Goal: Information Seeking & Learning: Learn about a topic

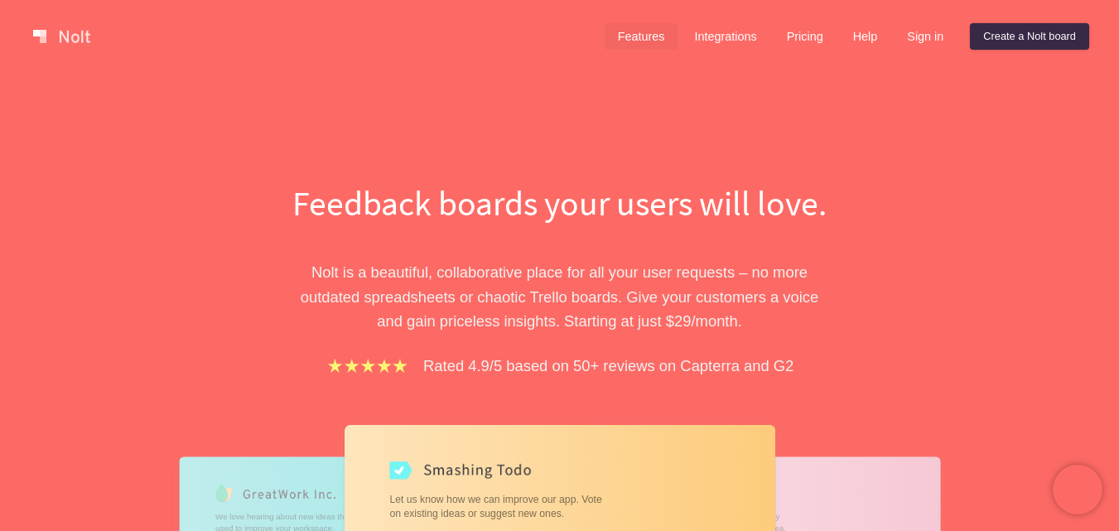
click at [648, 31] on link "Features" at bounding box center [642, 36] width 74 height 27
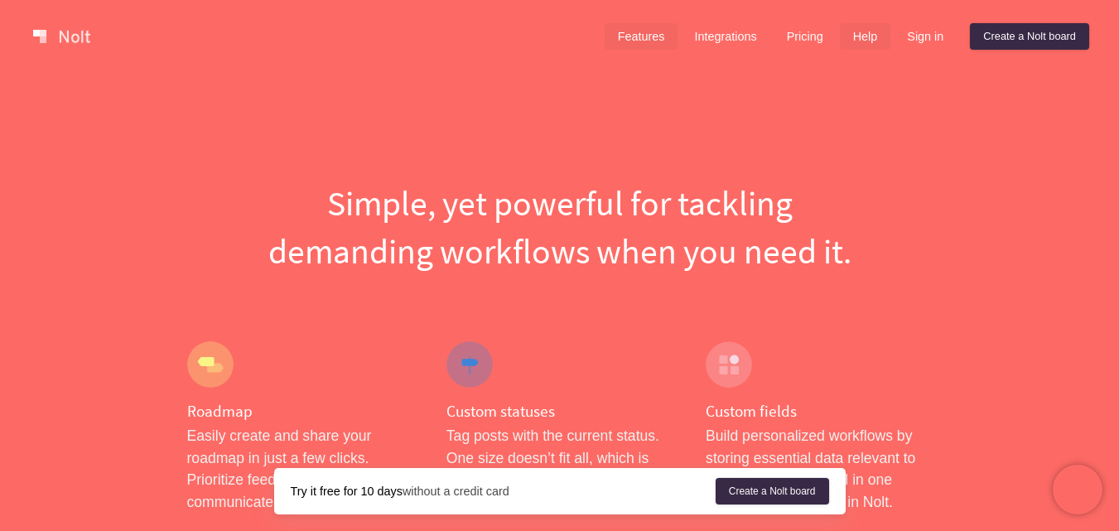
click at [865, 31] on link "Help" at bounding box center [865, 36] width 51 height 27
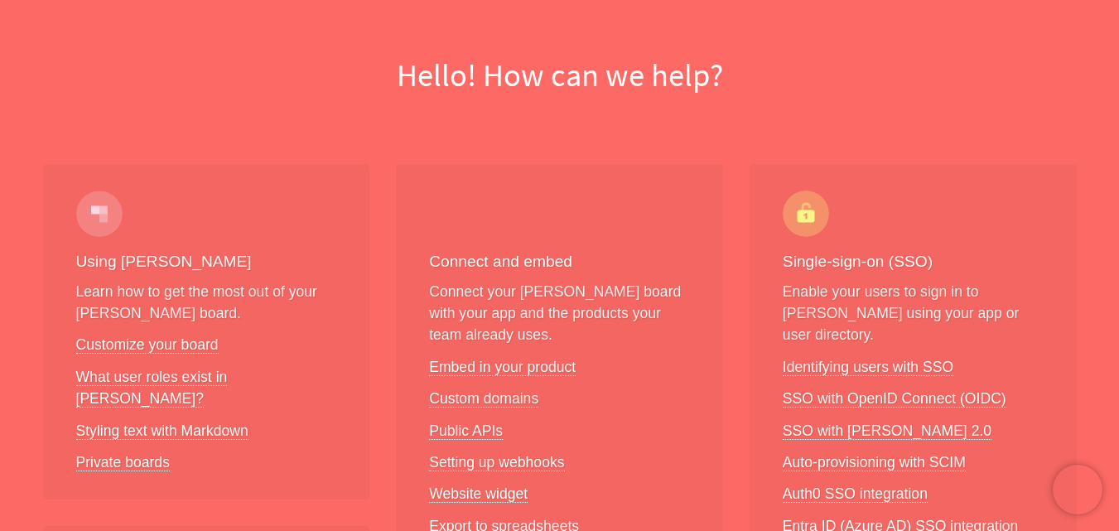
scroll to position [166, 0]
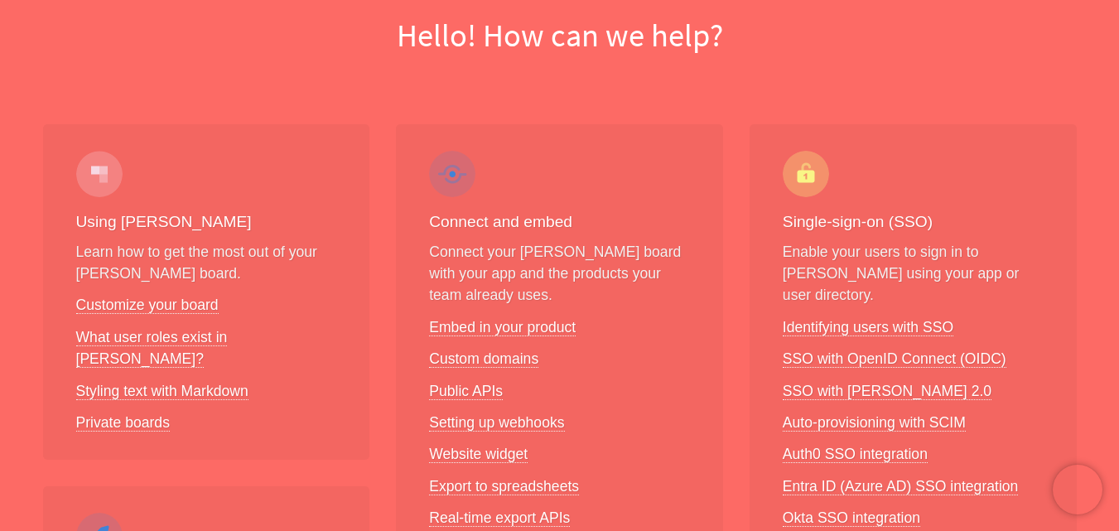
click at [577, 270] on p "Connect your Nolt board with your app and the products your team already uses." at bounding box center [559, 273] width 261 height 65
click at [577, 269] on p "Connect your Nolt board with your app and the products your team already uses." at bounding box center [559, 273] width 261 height 65
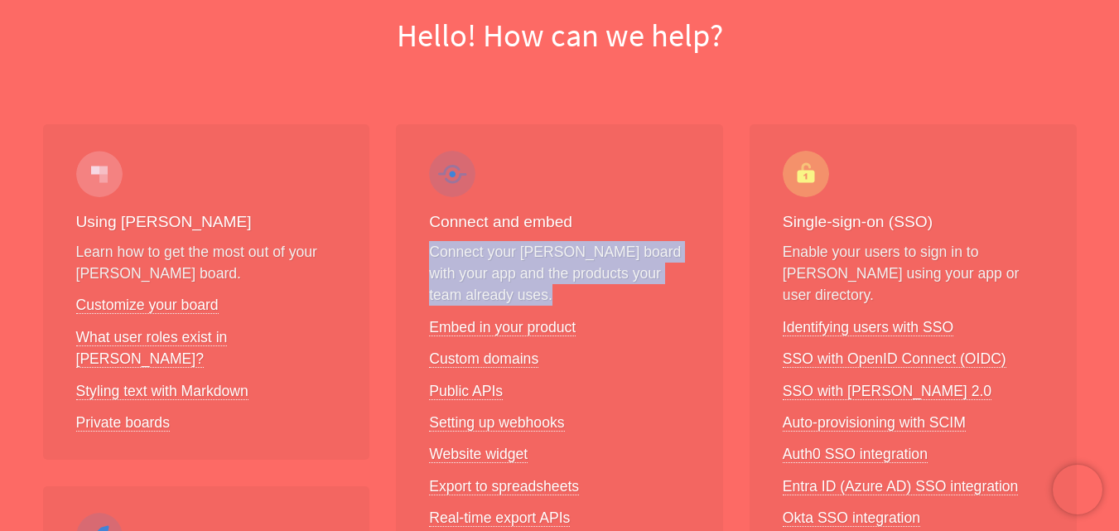
click at [577, 269] on p "Connect your Nolt board with your app and the products your team already uses." at bounding box center [559, 273] width 261 height 65
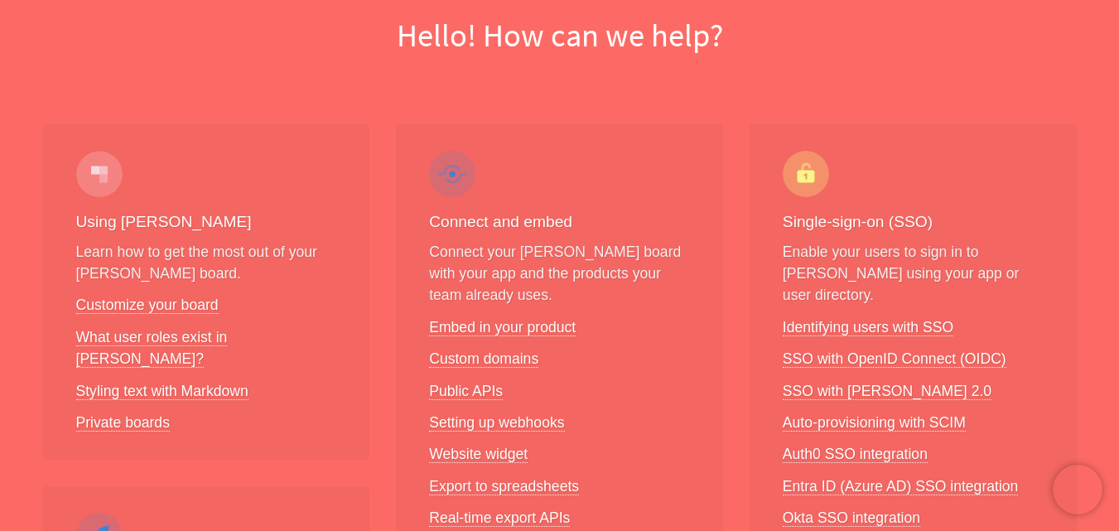
click at [641, 353] on li "Custom domains" at bounding box center [559, 359] width 261 height 22
click at [849, 261] on p "Enable your users to sign in to Nolt using your app or user directory." at bounding box center [913, 273] width 261 height 65
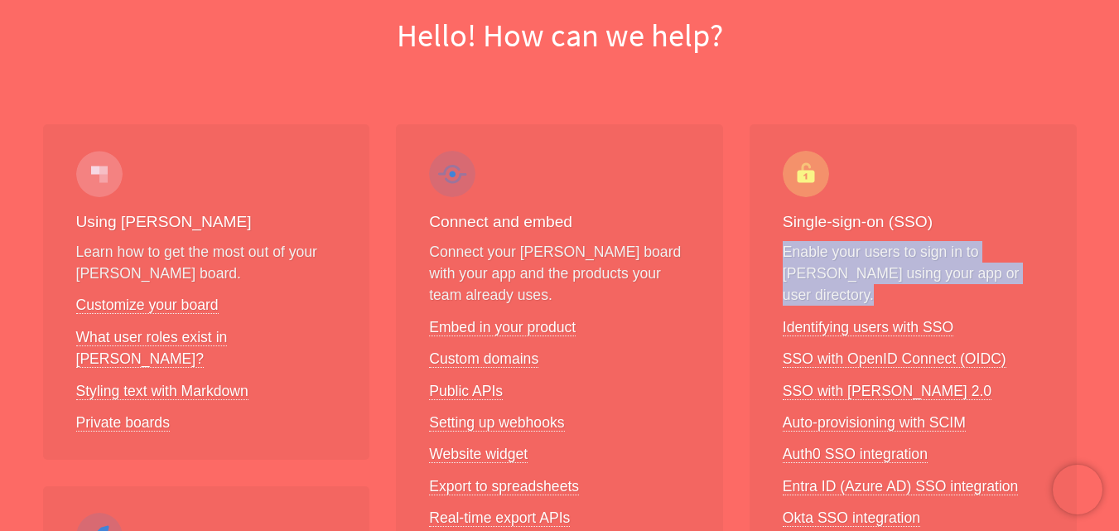
click at [849, 261] on p "Enable your users to sign in to Nolt using your app or user directory." at bounding box center [913, 273] width 261 height 65
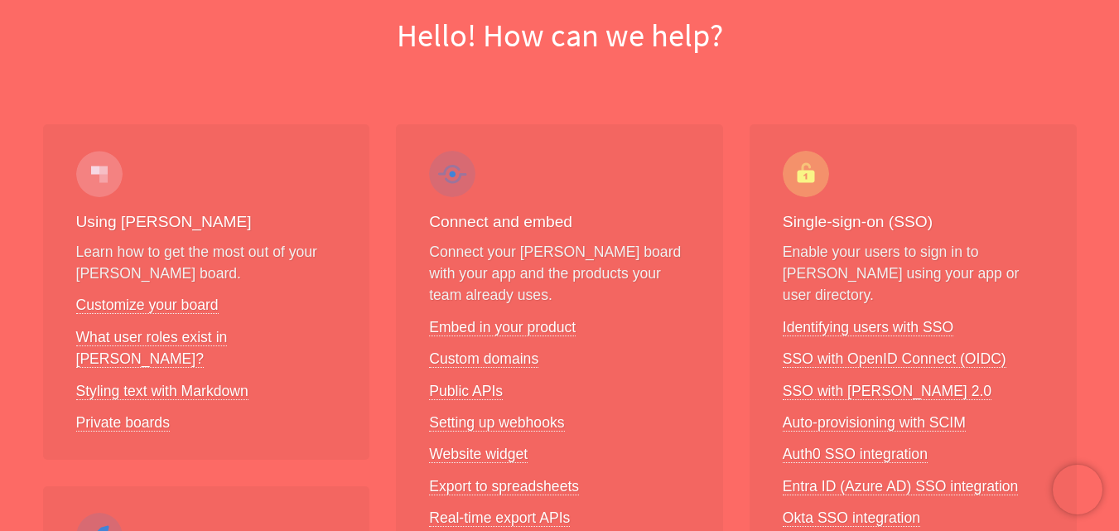
click at [897, 195] on div "Single-sign-on (SSO) Enable your users to sign in to Nolt using your app or use…" at bounding box center [913, 355] width 327 height 463
drag, startPoint x: 677, startPoint y: 75, endPoint x: 679, endPoint y: 83, distance: 8.4
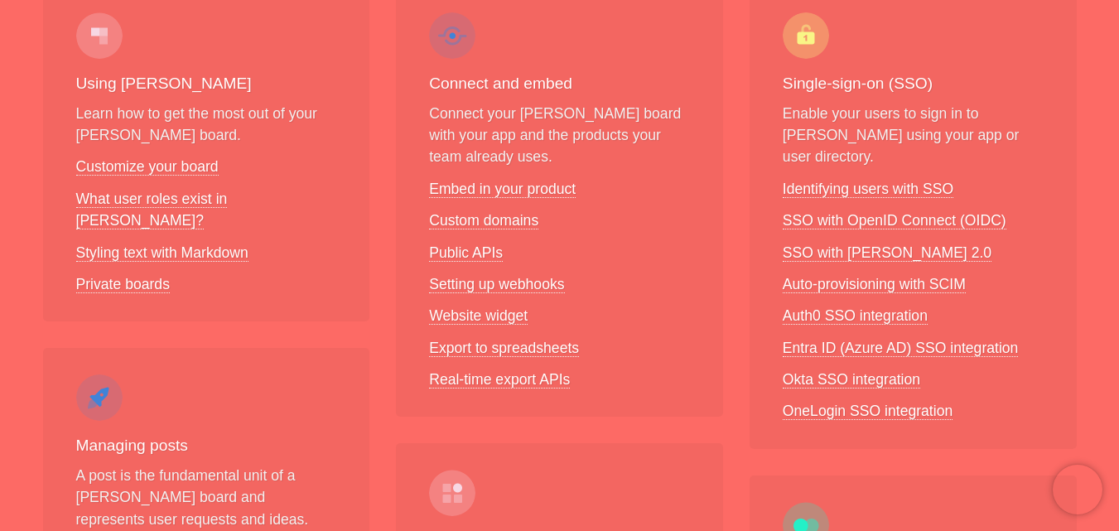
scroll to position [126, 0]
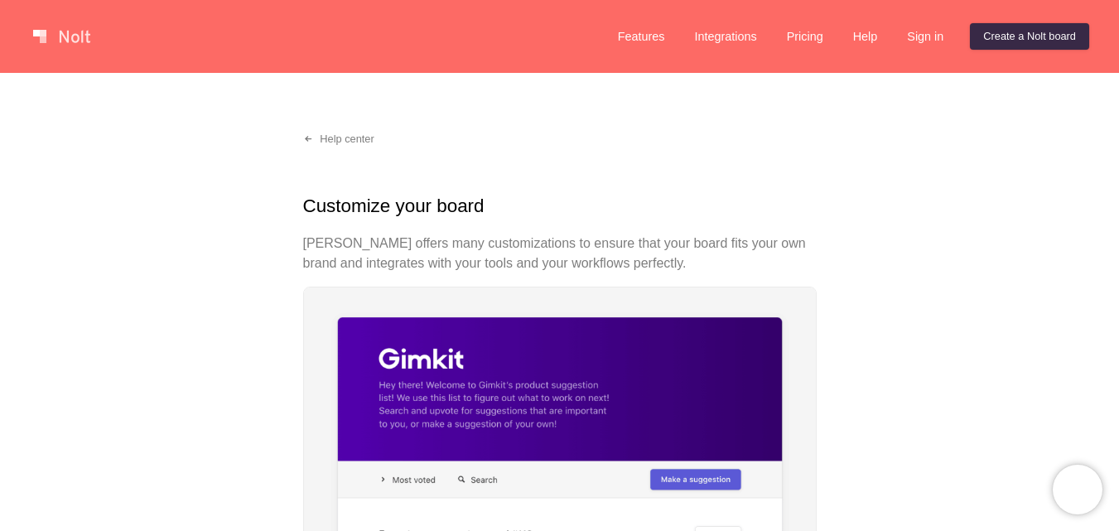
click at [613, 248] on p "[PERSON_NAME] offers many customizations to ensure that your board fits your ow…" at bounding box center [559, 254] width 513 height 40
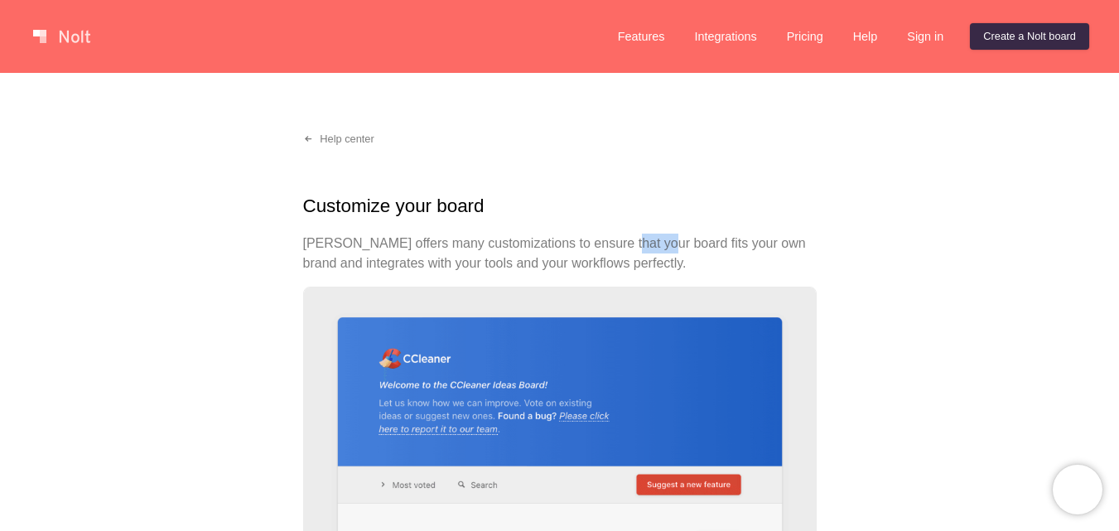
click at [613, 248] on p "[PERSON_NAME] offers many customizations to ensure that your board fits your ow…" at bounding box center [559, 254] width 513 height 40
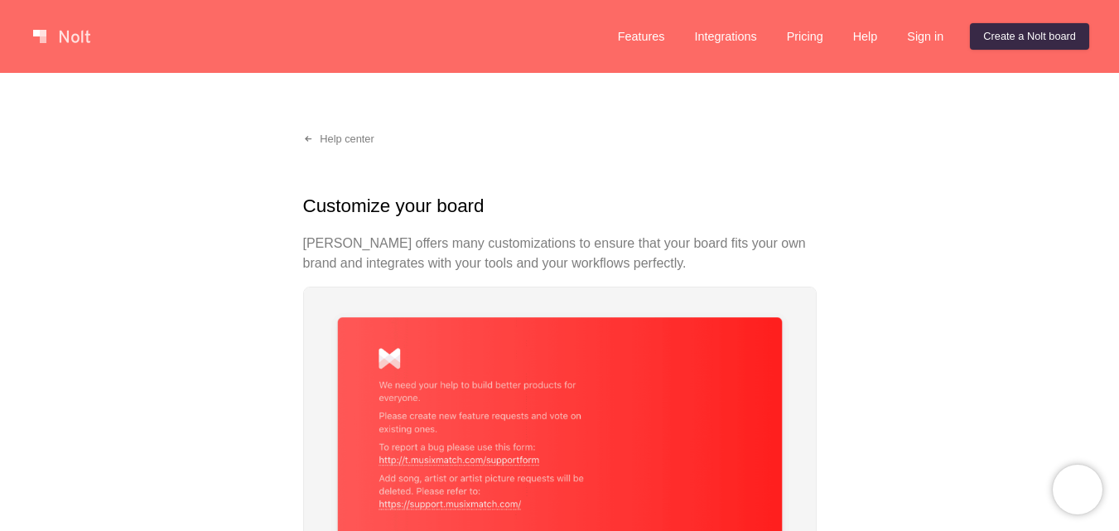
click at [613, 248] on p "Nolt offers many customizations to ensure that your board fits your own brand a…" at bounding box center [559, 254] width 513 height 40
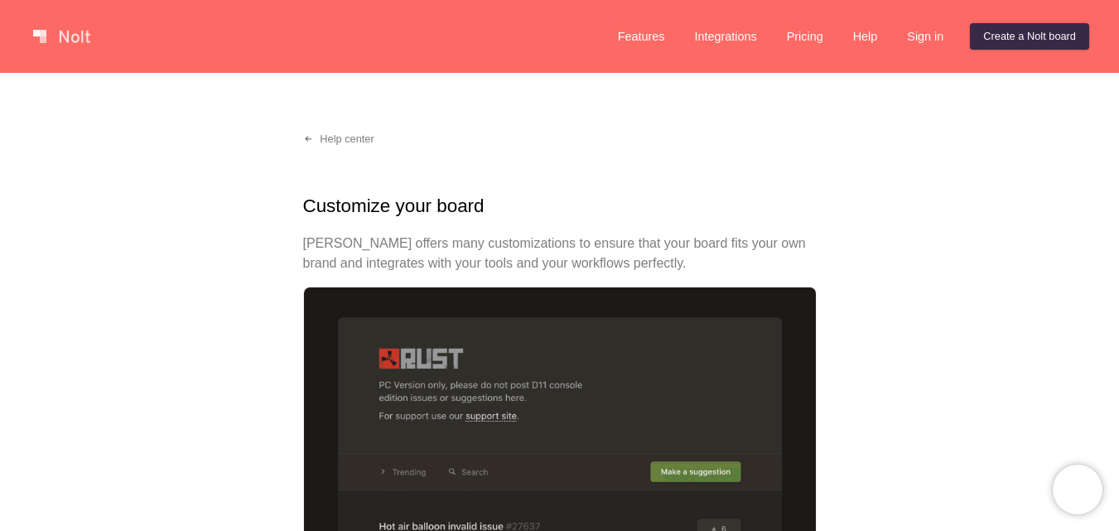
click at [613, 236] on p "Nolt offers many customizations to ensure that your board fits your own brand a…" at bounding box center [559, 254] width 513 height 40
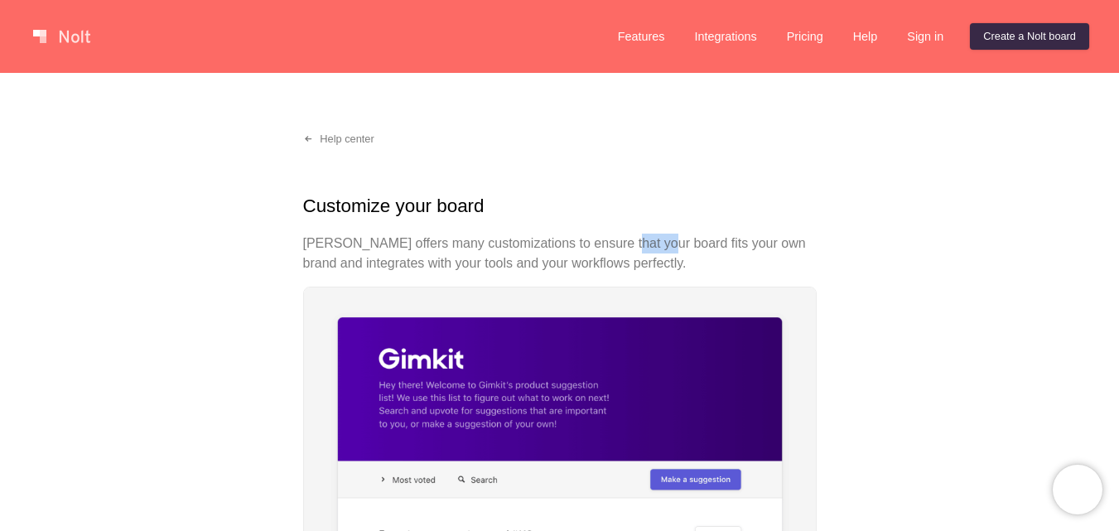
click at [613, 236] on p "Nolt offers many customizations to ensure that your board fits your own brand a…" at bounding box center [559, 254] width 513 height 40
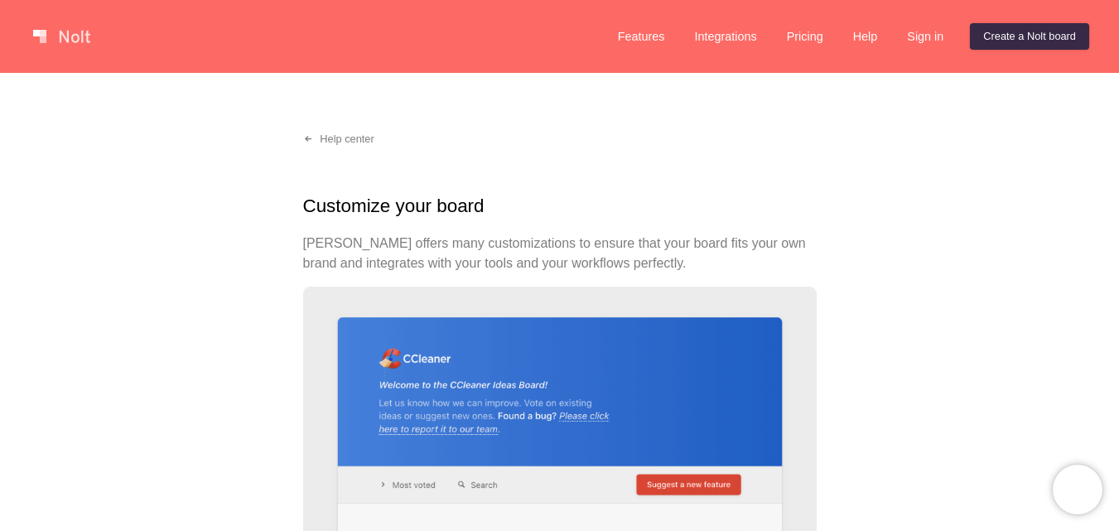
click at [613, 236] on p "Nolt offers many customizations to ensure that your board fits your own brand a…" at bounding box center [559, 254] width 513 height 40
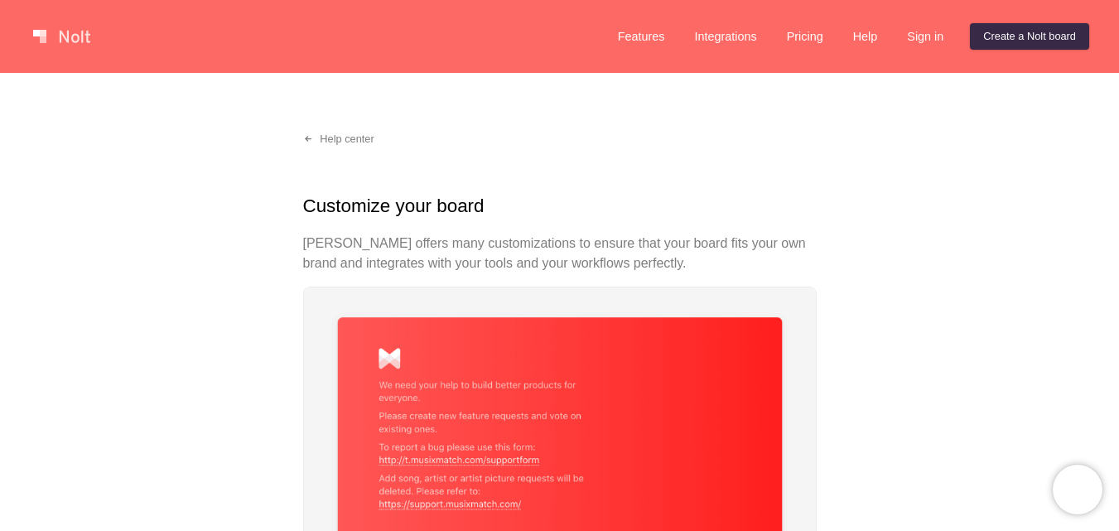
click at [613, 196] on h1 "Customize your board" at bounding box center [559, 206] width 513 height 28
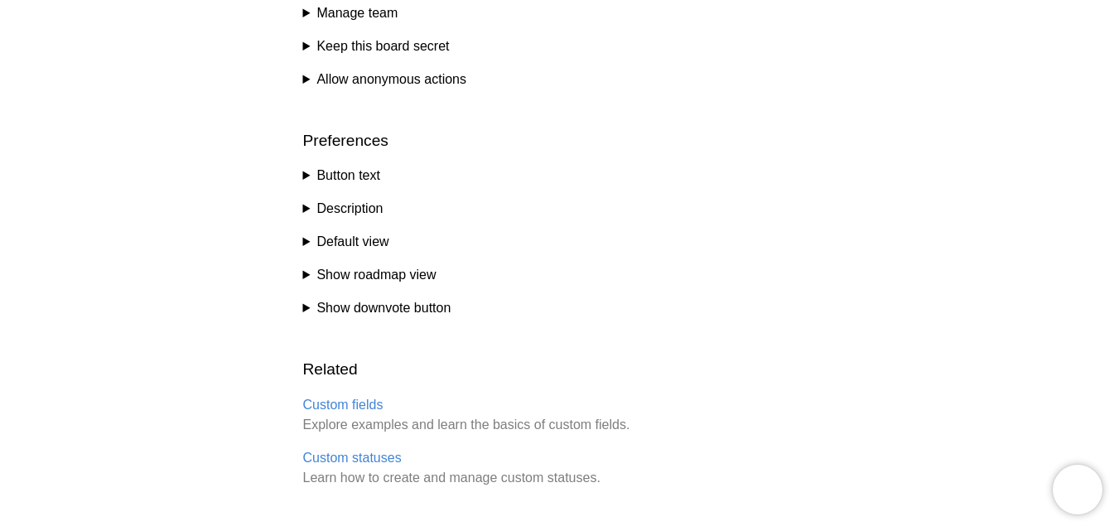
scroll to position [1116, 0]
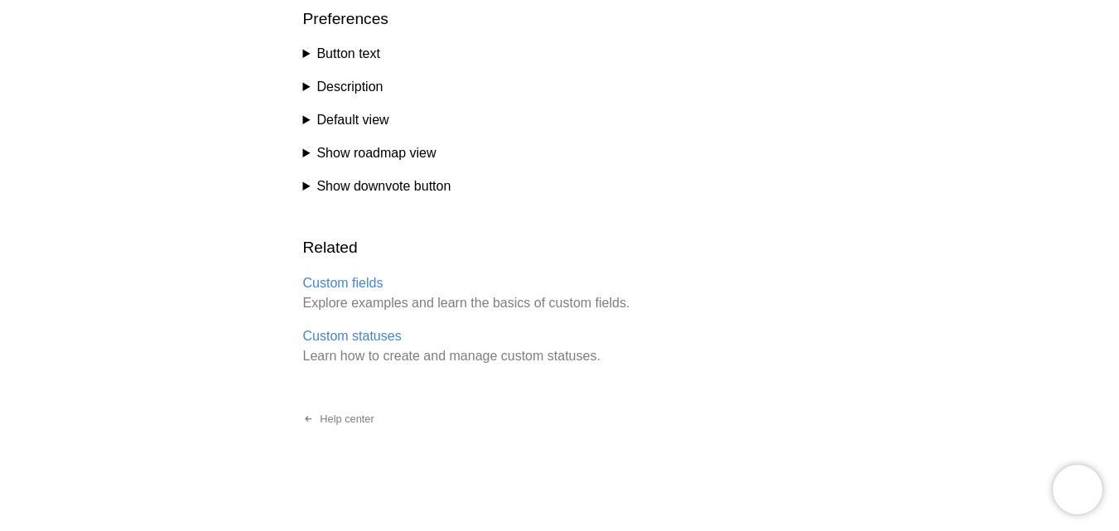
click at [358, 188] on summary "Show downvote button" at bounding box center [559, 186] width 513 height 20
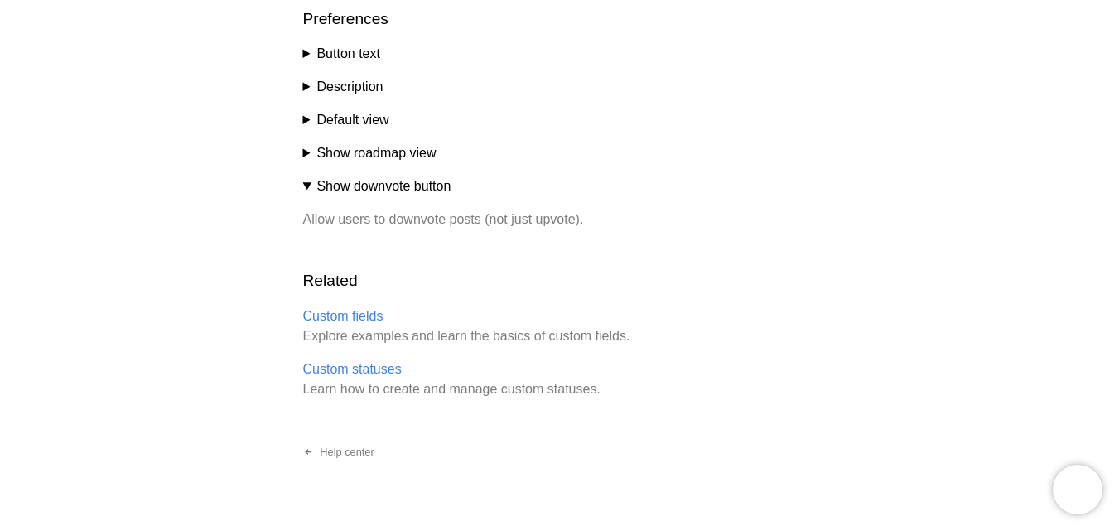
click at [312, 186] on summary "Show downvote button" at bounding box center [559, 186] width 513 height 20
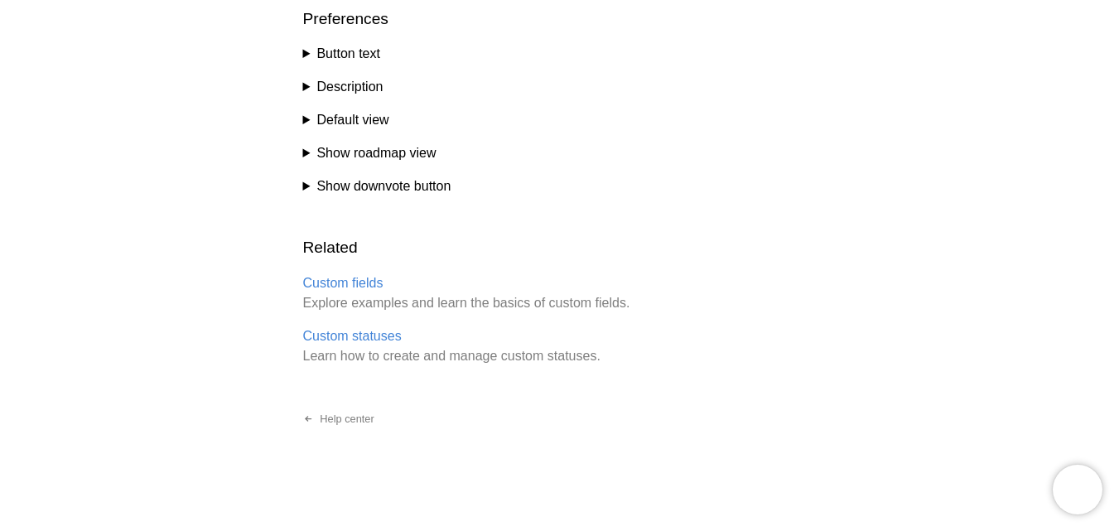
click at [309, 158] on summary "Show roadmap view" at bounding box center [559, 153] width 513 height 20
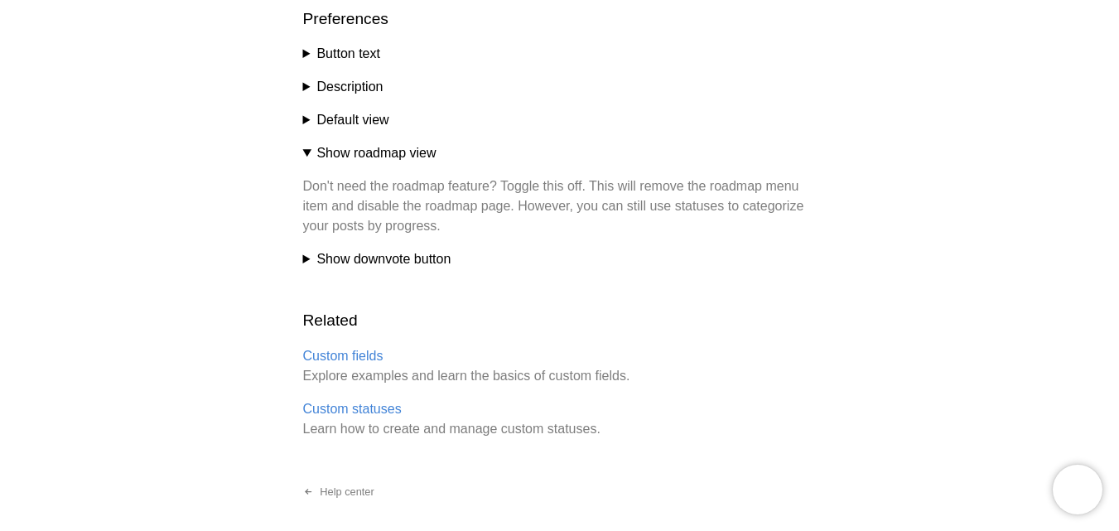
click at [308, 157] on summary "Show roadmap view" at bounding box center [559, 153] width 513 height 20
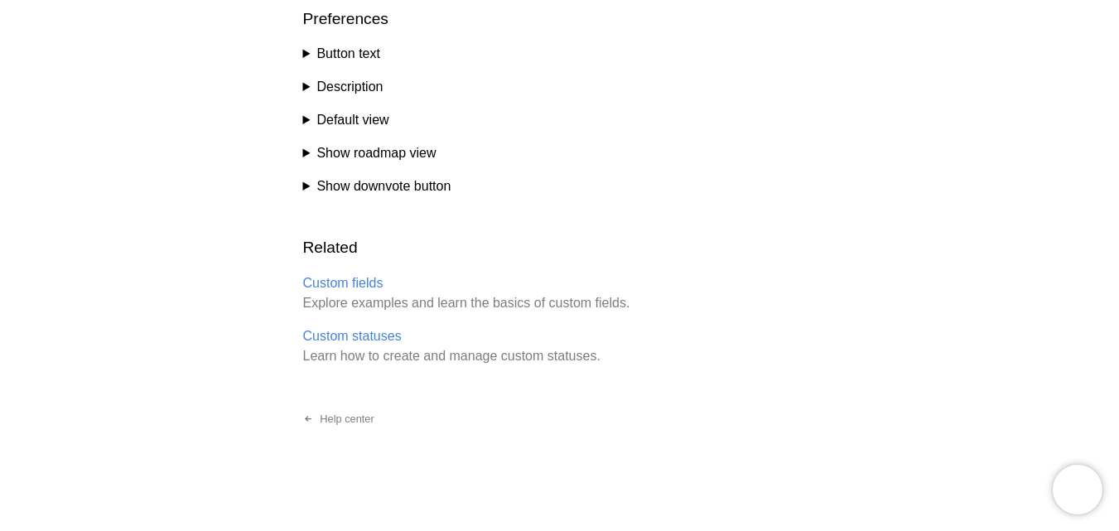
click at [304, 120] on summary "Default view" at bounding box center [559, 120] width 513 height 20
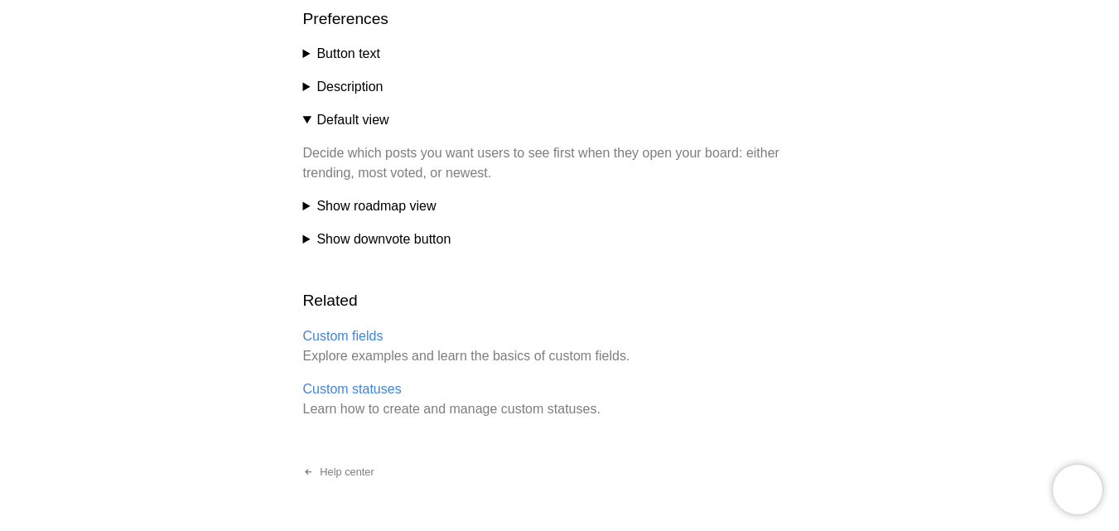
click at [352, 166] on p "Decide which posts you want users to see first when they open your board: eithe…" at bounding box center [559, 163] width 513 height 40
click at [350, 166] on p "Decide which posts you want users to see first when they open your board: eithe…" at bounding box center [559, 163] width 513 height 40
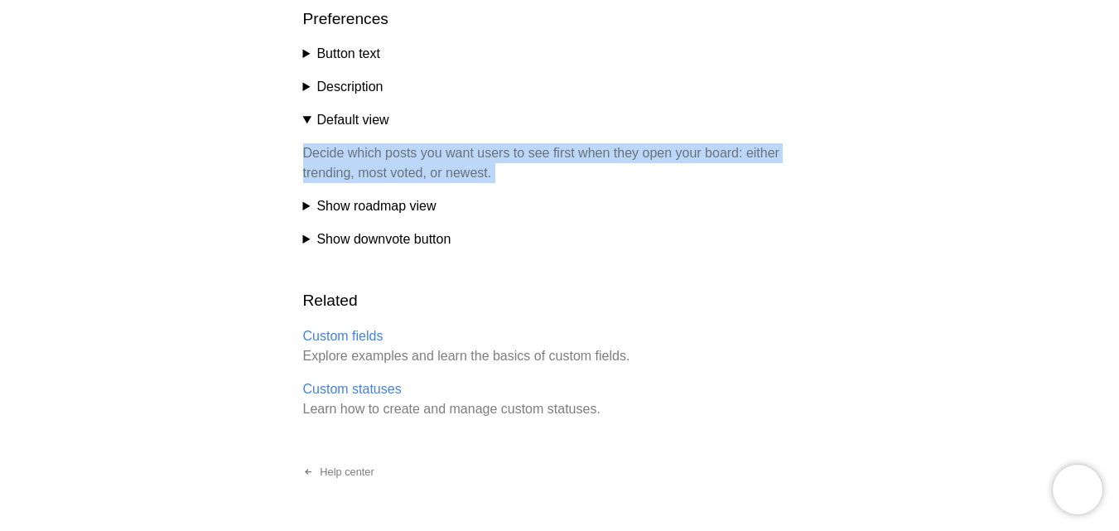
click at [350, 166] on p "Decide which posts you want users to see first when they open your board: eithe…" at bounding box center [559, 163] width 513 height 40
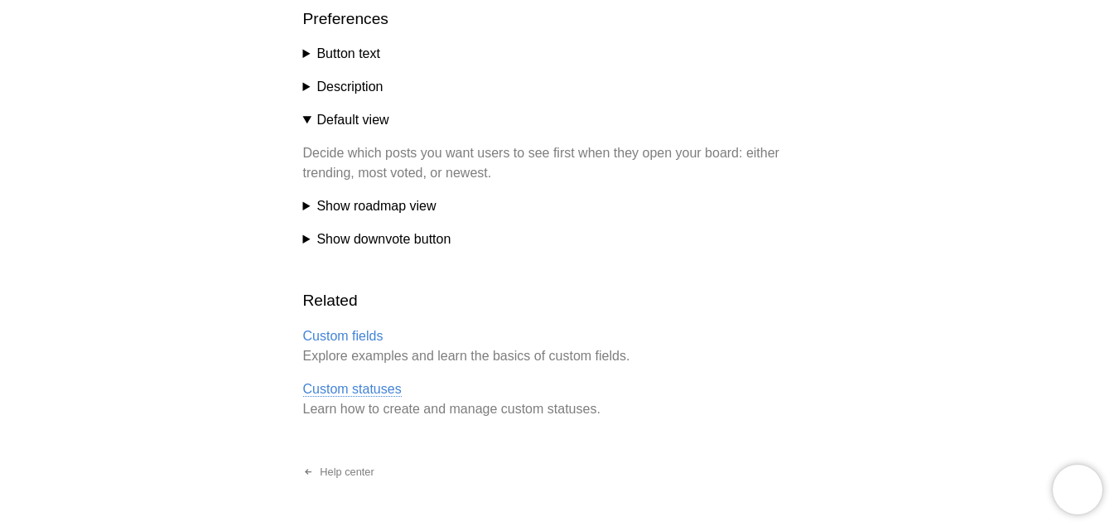
click at [376, 386] on link "Custom statuses" at bounding box center [352, 389] width 99 height 15
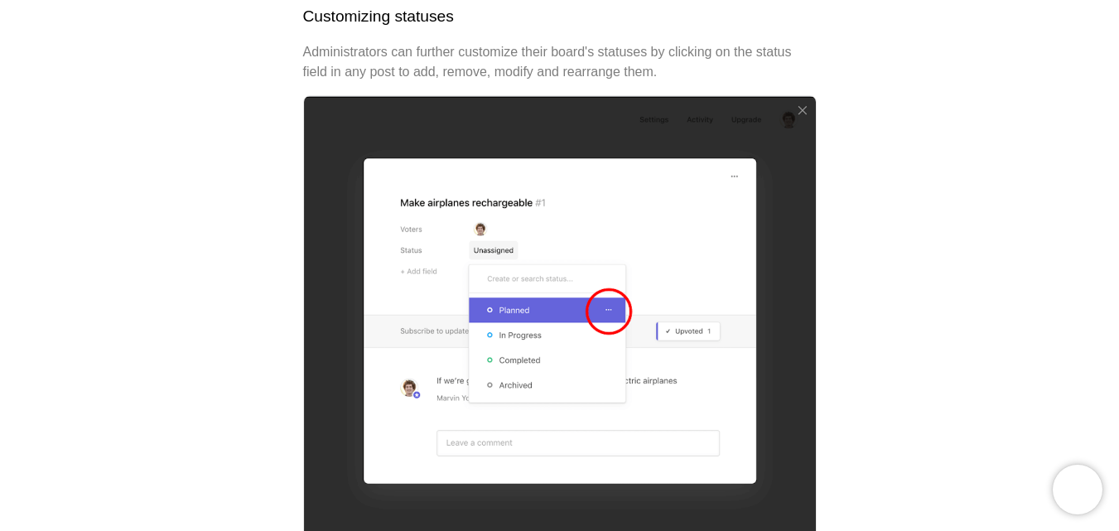
scroll to position [663, 0]
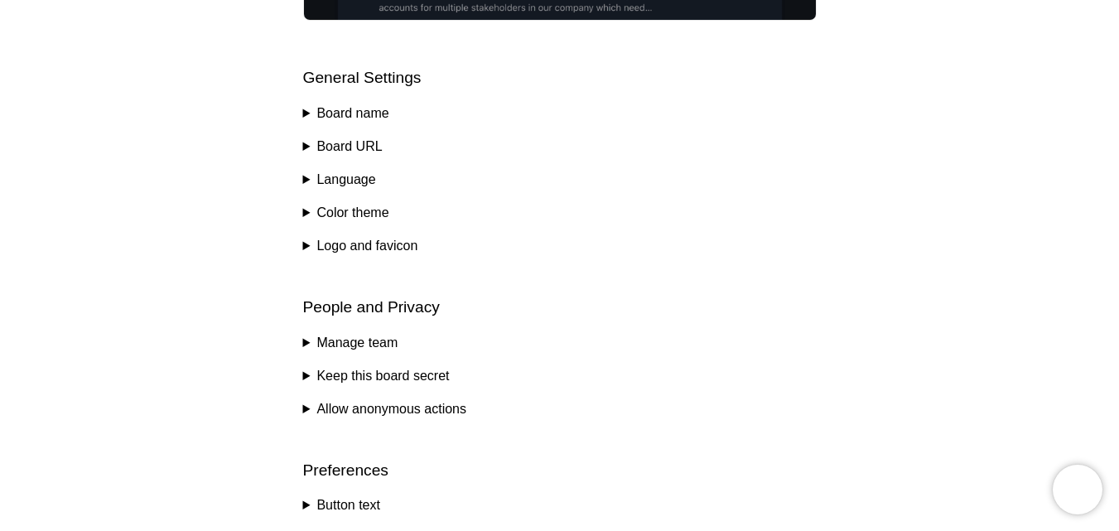
scroll to position [1116, 0]
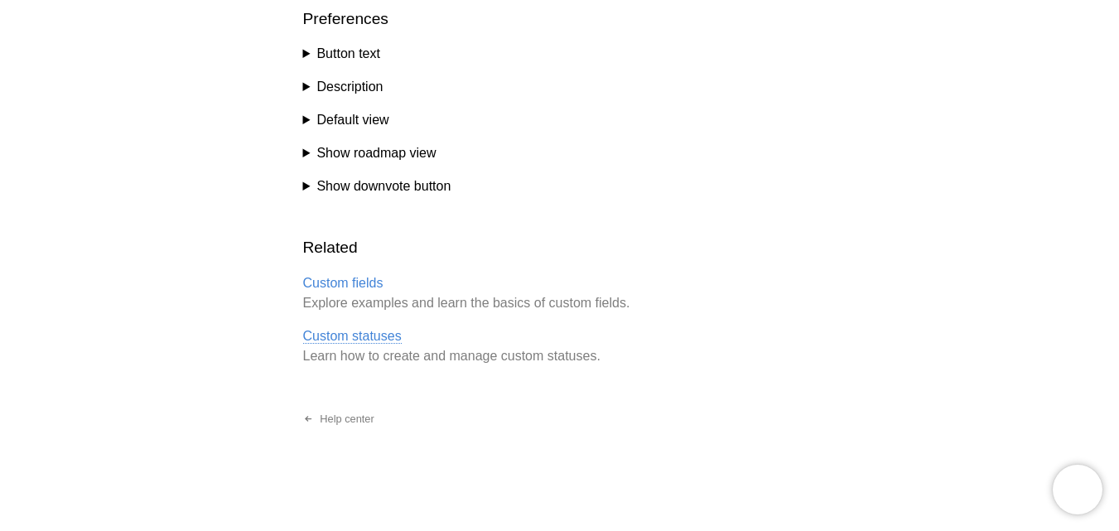
click at [350, 332] on link "Custom statuses" at bounding box center [352, 336] width 99 height 15
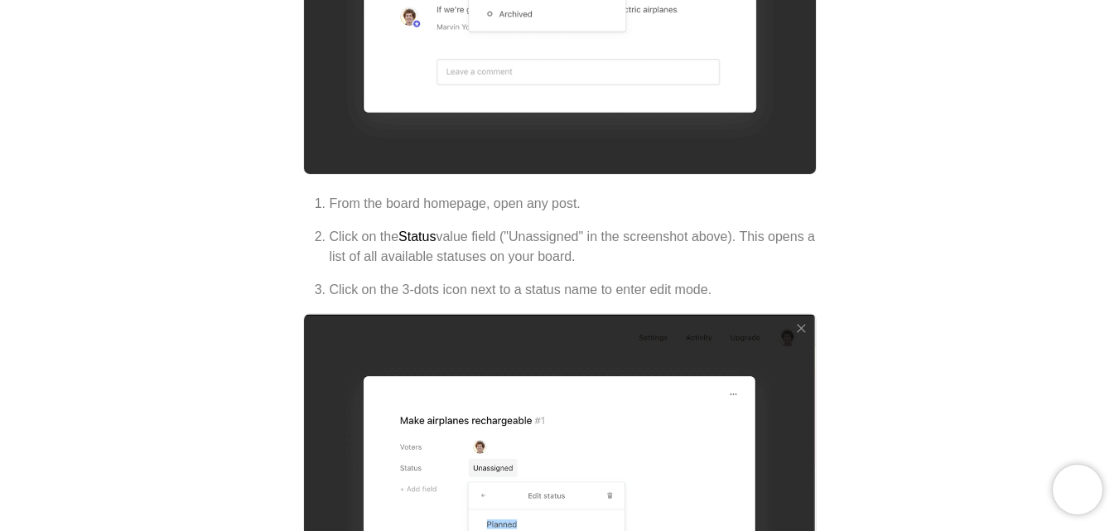
scroll to position [1325, 0]
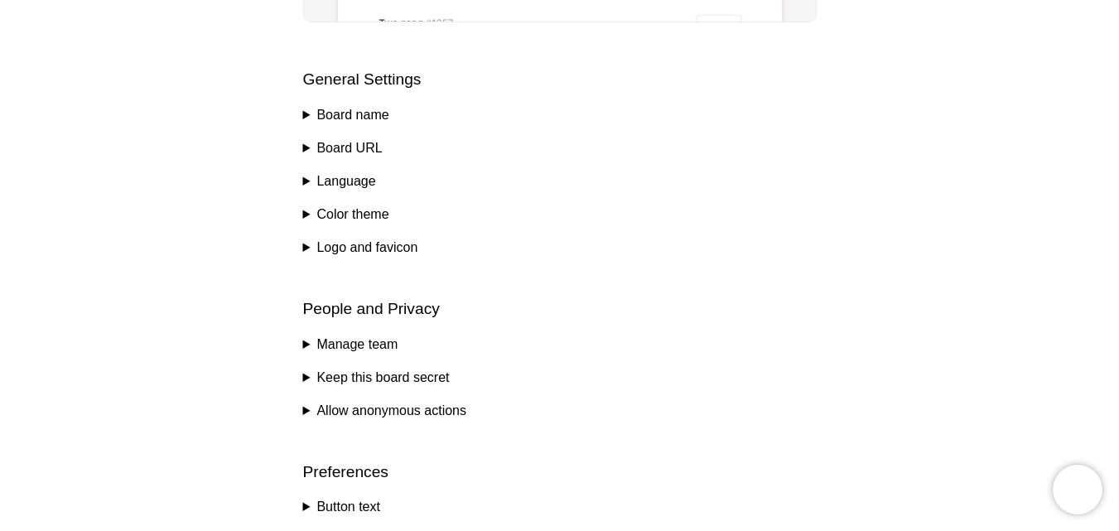
scroll to position [1116, 0]
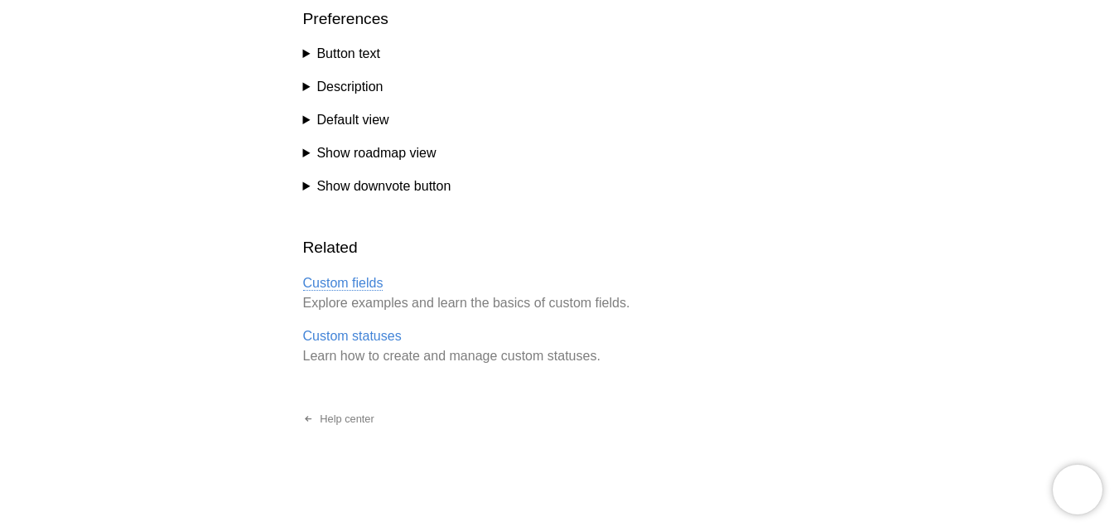
click at [372, 287] on link "Custom fields" at bounding box center [343, 283] width 80 height 15
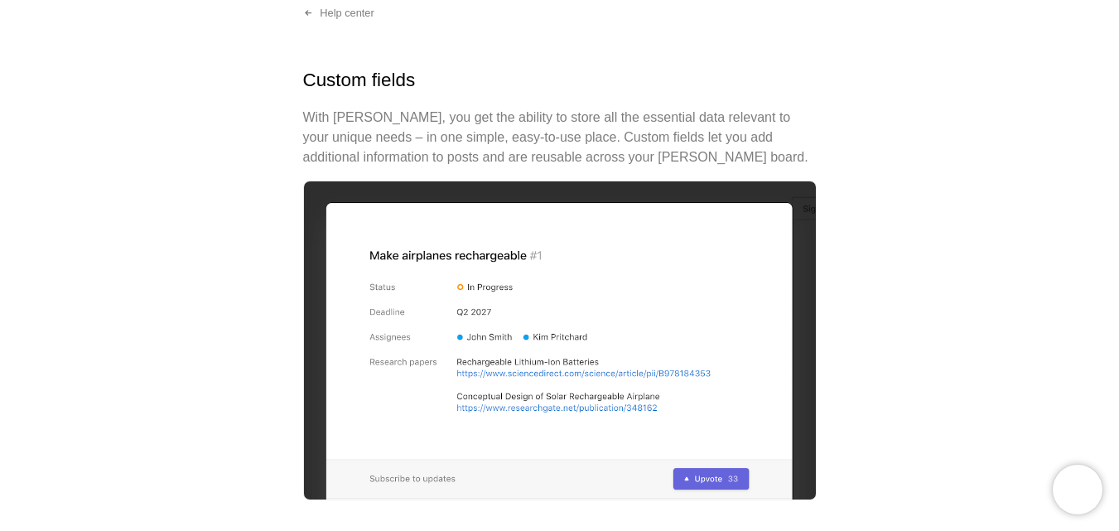
scroll to position [166, 0]
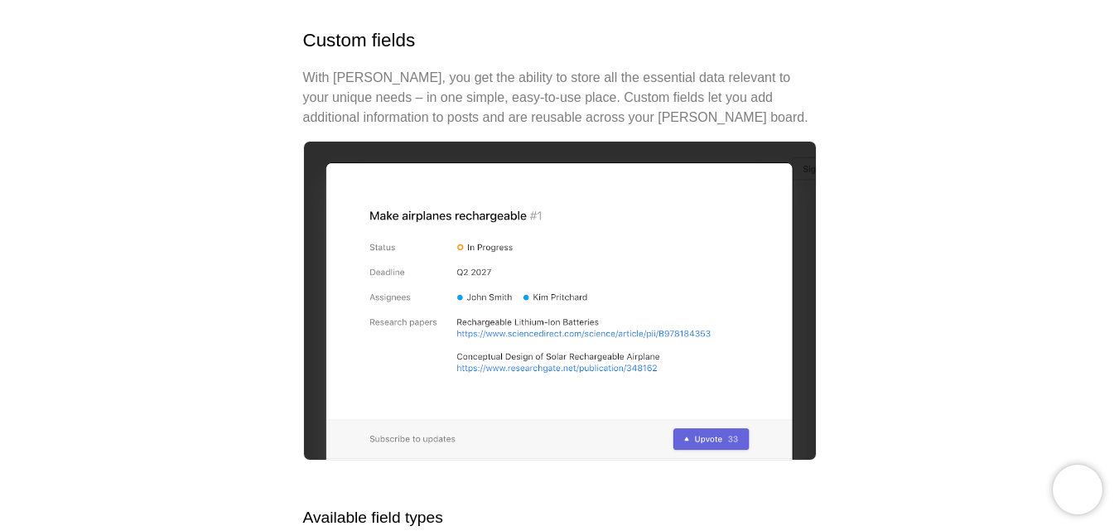
click at [530, 79] on p "With Nolt, you get the ability to store all the essential data relevant to your…" at bounding box center [559, 98] width 513 height 60
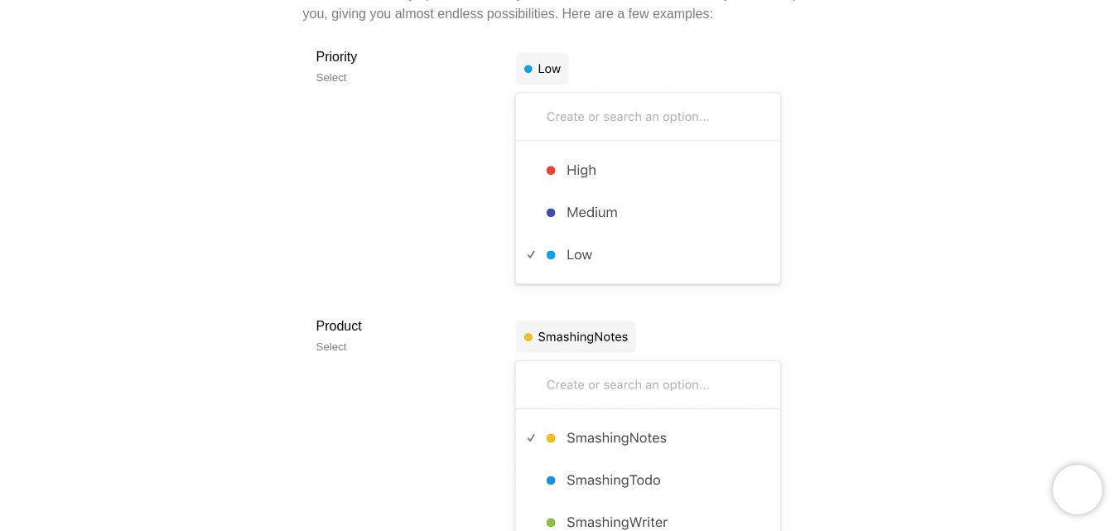
scroll to position [1159, 0]
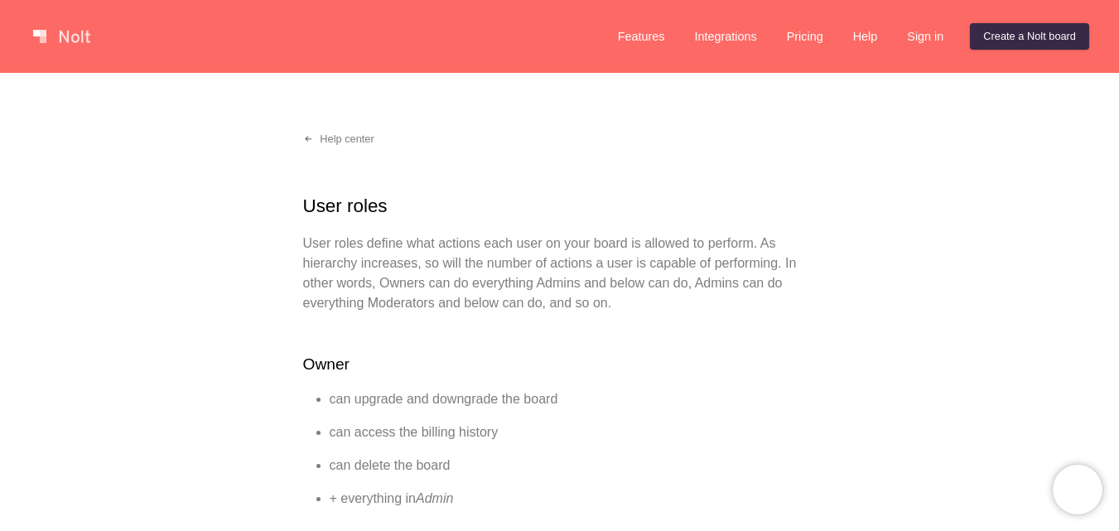
click at [595, 271] on p "User roles define what actions each user on your board is allowed to perform. A…" at bounding box center [559, 274] width 513 height 80
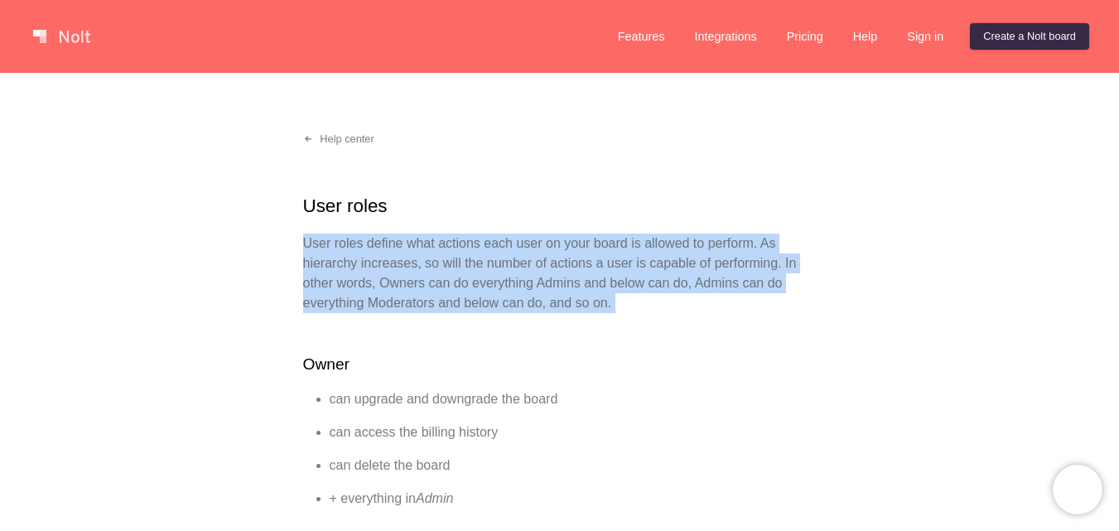
click at [595, 271] on p "User roles define what actions each user on your board is allowed to perform. A…" at bounding box center [559, 274] width 513 height 80
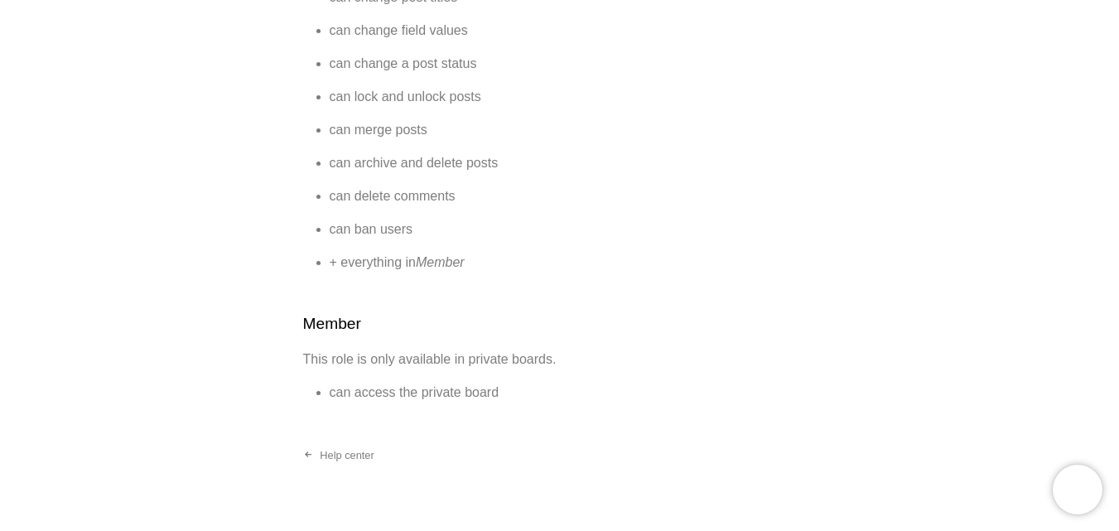
scroll to position [1130, 0]
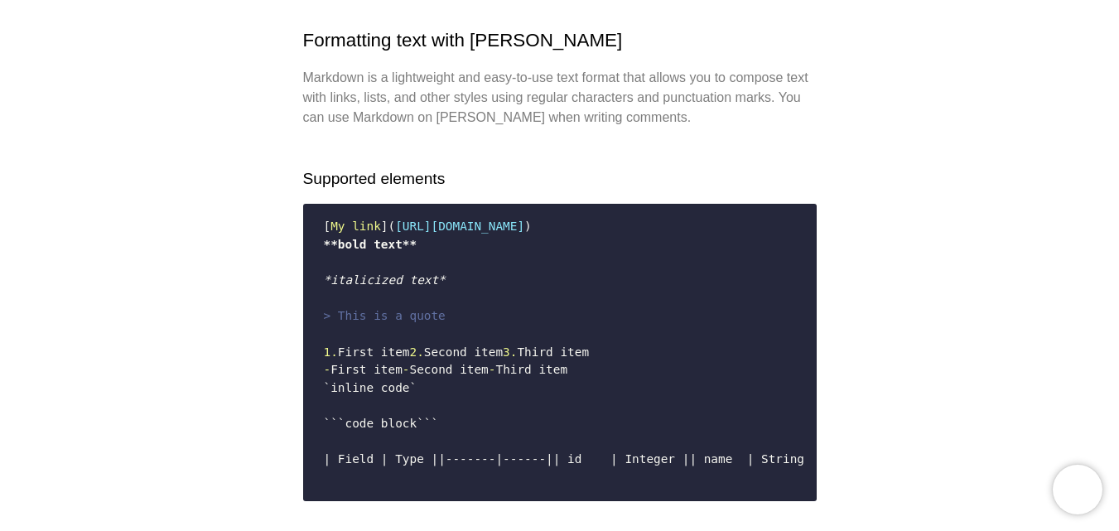
scroll to position [552, 0]
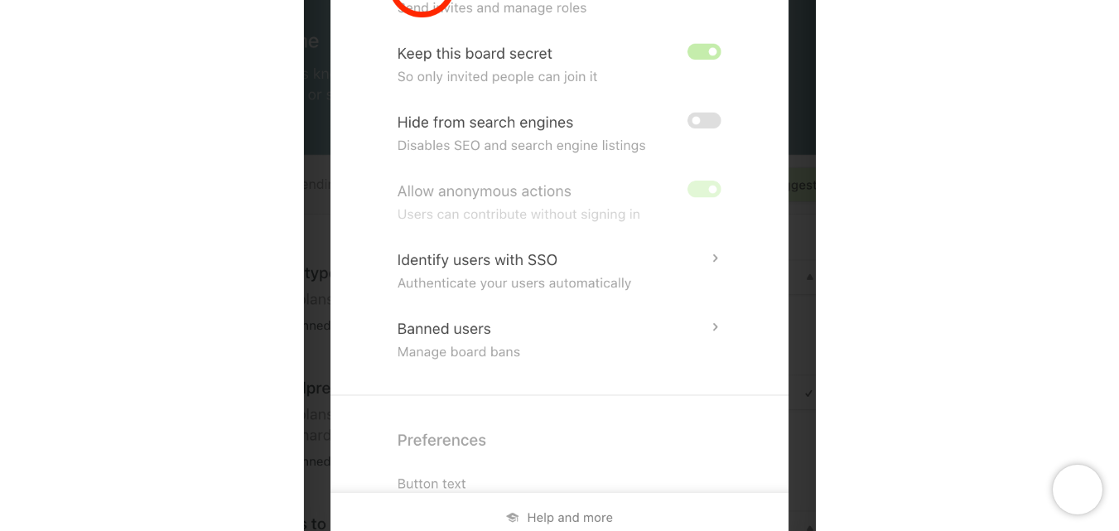
scroll to position [1325, 0]
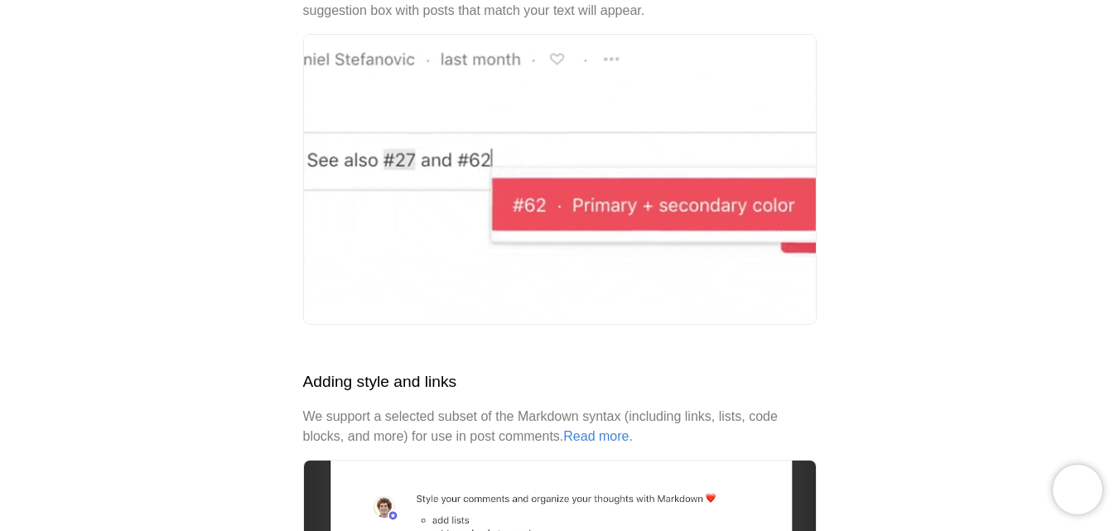
scroll to position [497, 0]
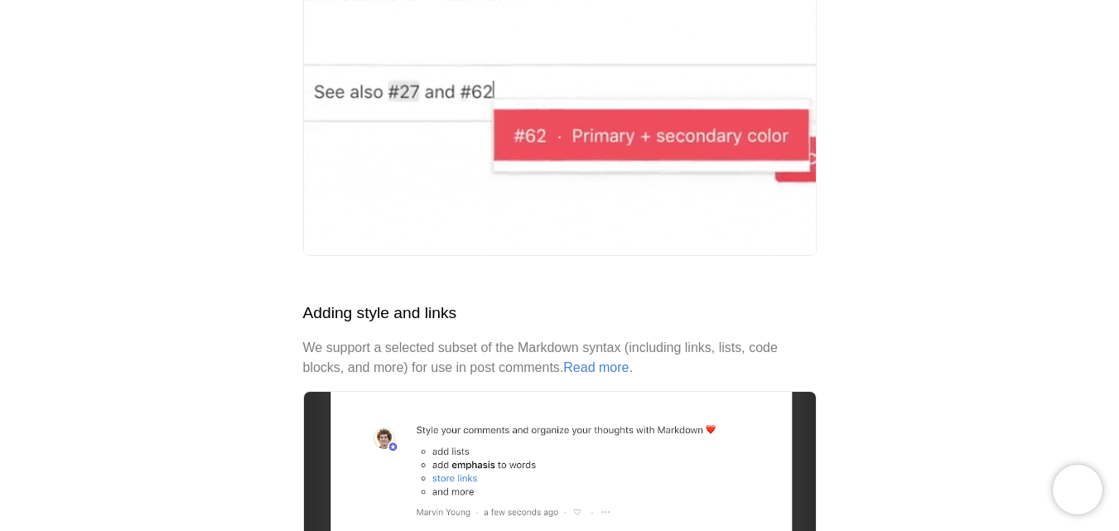
click at [672, 353] on p "We support a selected subset of the Markdown syntax (including links, lists, co…" at bounding box center [559, 358] width 513 height 40
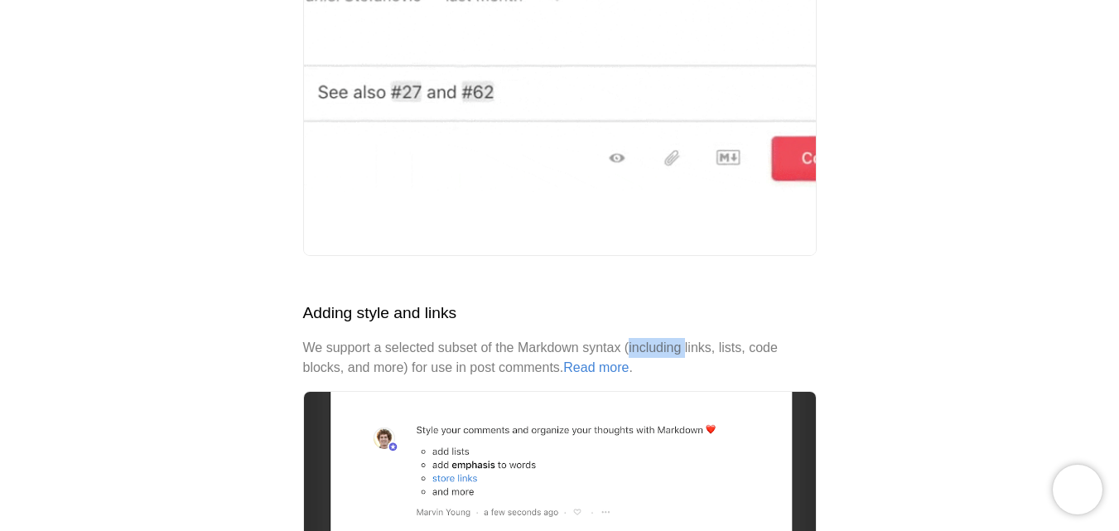
click at [672, 353] on p "We support a selected subset of the Markdown syntax (including links, lists, co…" at bounding box center [559, 358] width 513 height 40
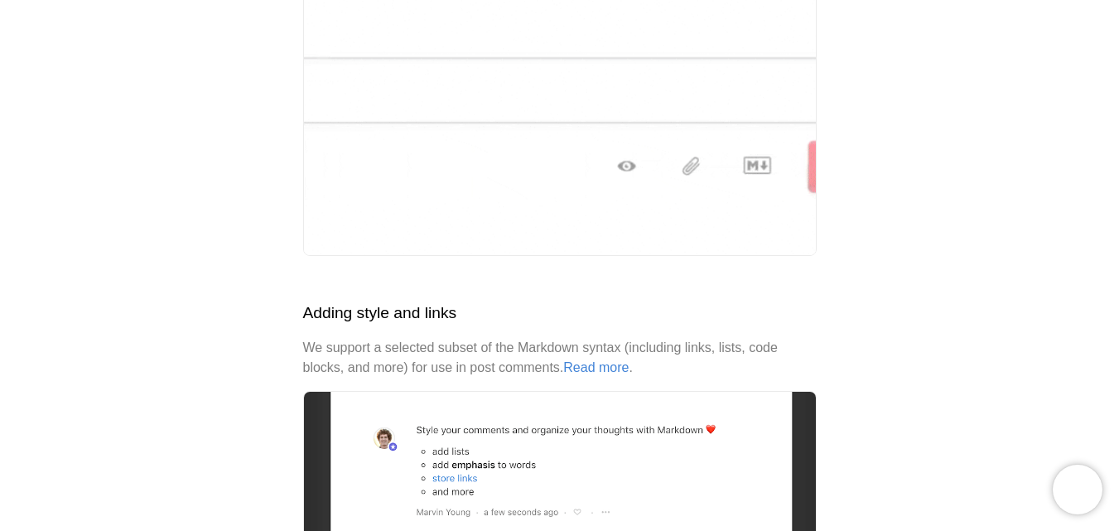
click at [672, 353] on p "We support a selected subset of the Markdown syntax (including links, lists, co…" at bounding box center [559, 358] width 513 height 40
click at [677, 322] on h2 "Adding style and links" at bounding box center [559, 313] width 513 height 24
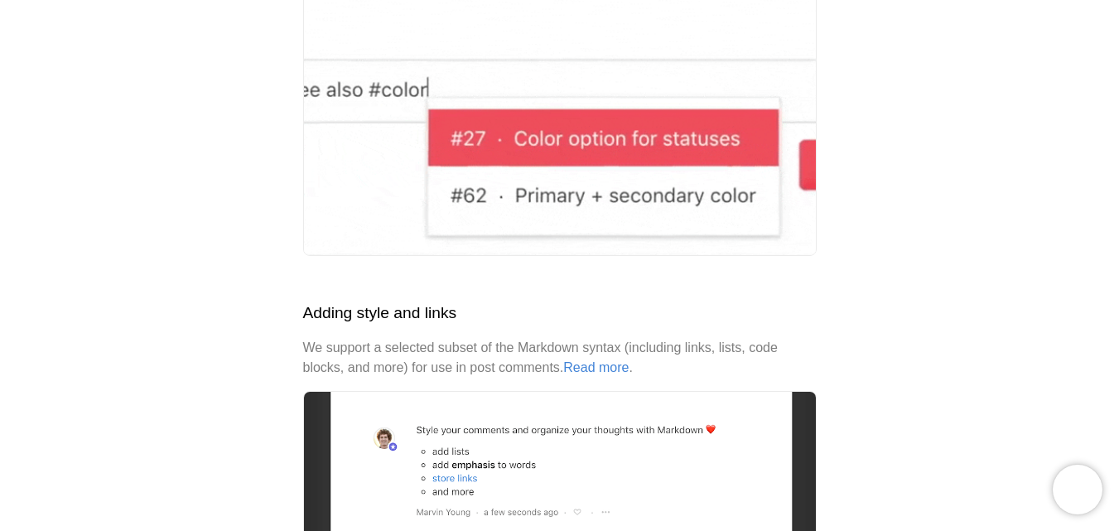
click at [678, 352] on p "We support a selected subset of the Markdown syntax (including links, lists, co…" at bounding box center [559, 358] width 513 height 40
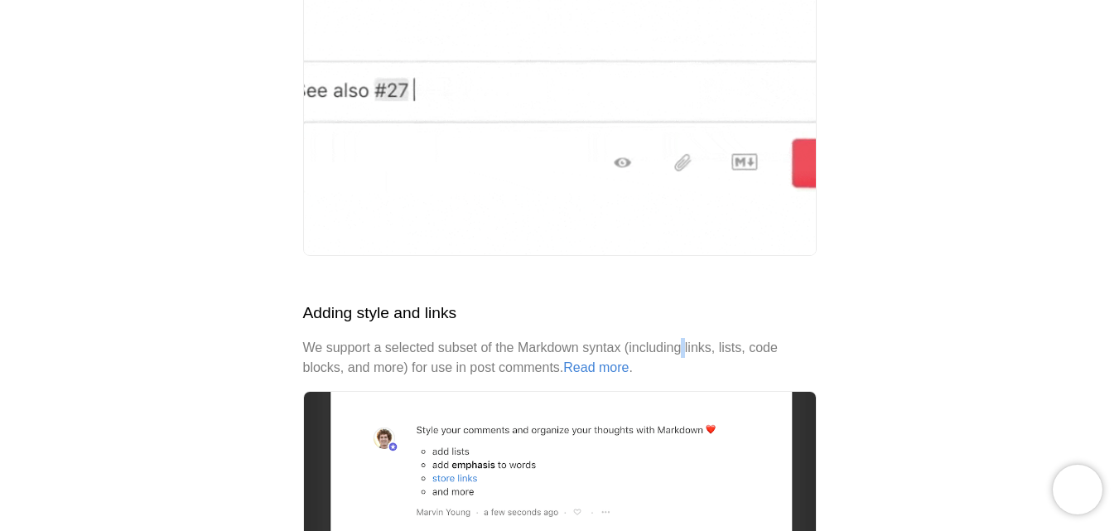
click at [678, 352] on p "We support a selected subset of the Markdown syntax (including links, lists, co…" at bounding box center [559, 358] width 513 height 40
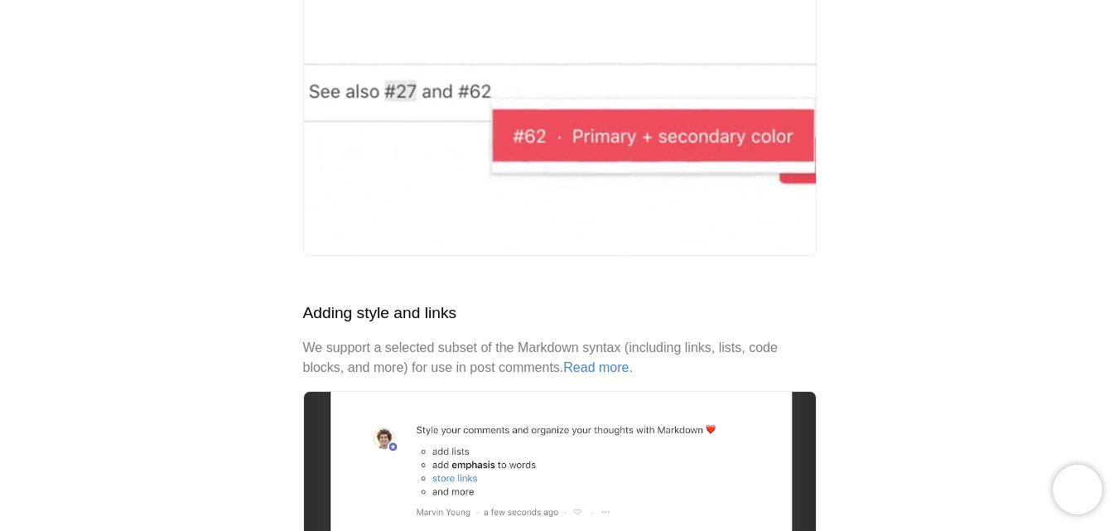
click at [691, 313] on h2 "Adding style and links" at bounding box center [559, 313] width 513 height 24
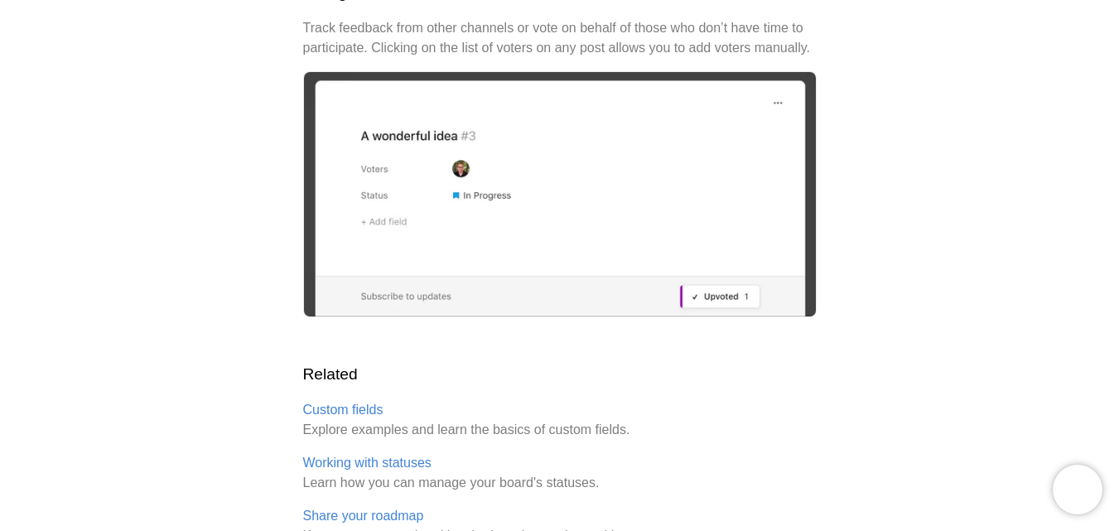
scroll to position [2319, 0]
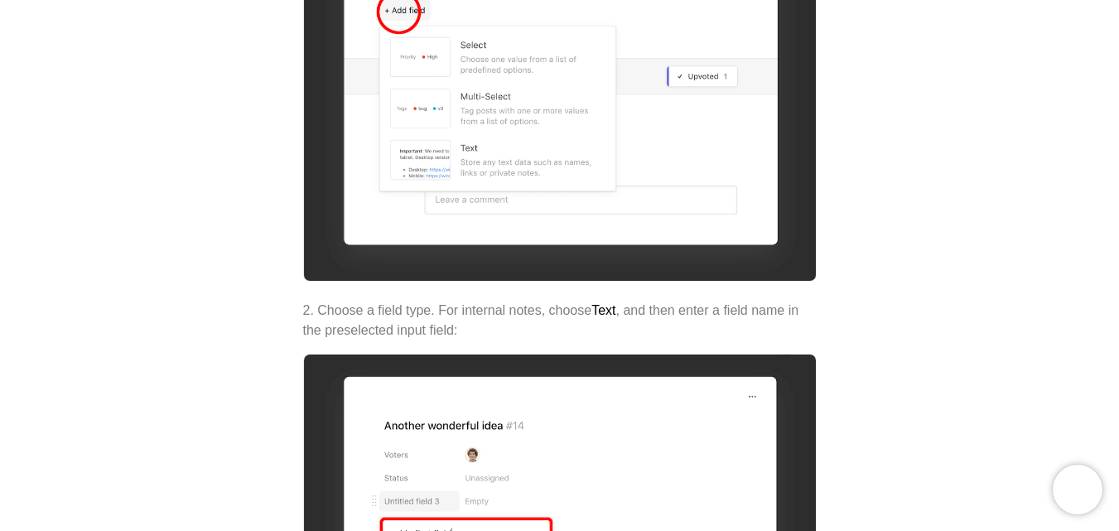
scroll to position [440, 0]
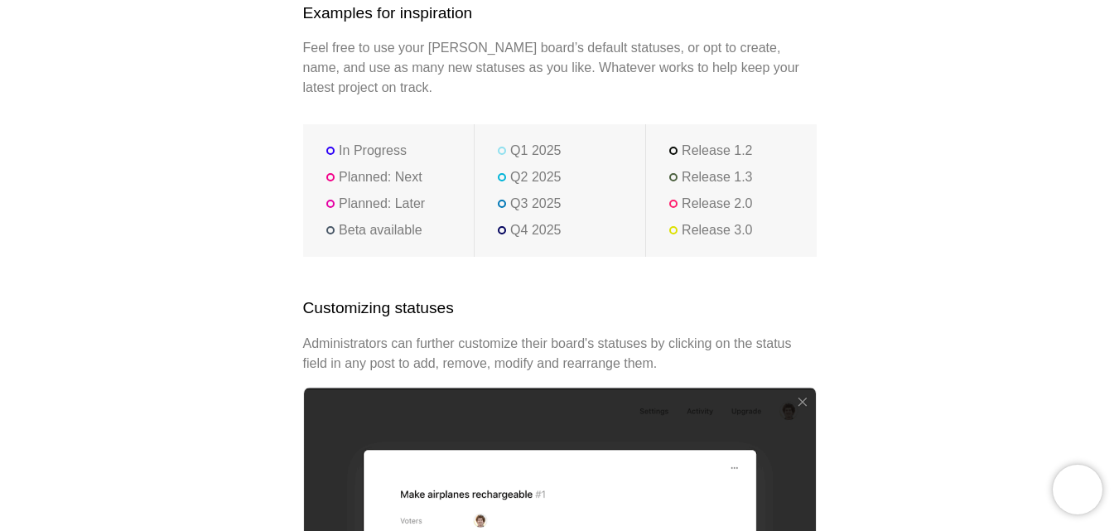
scroll to position [828, 0]
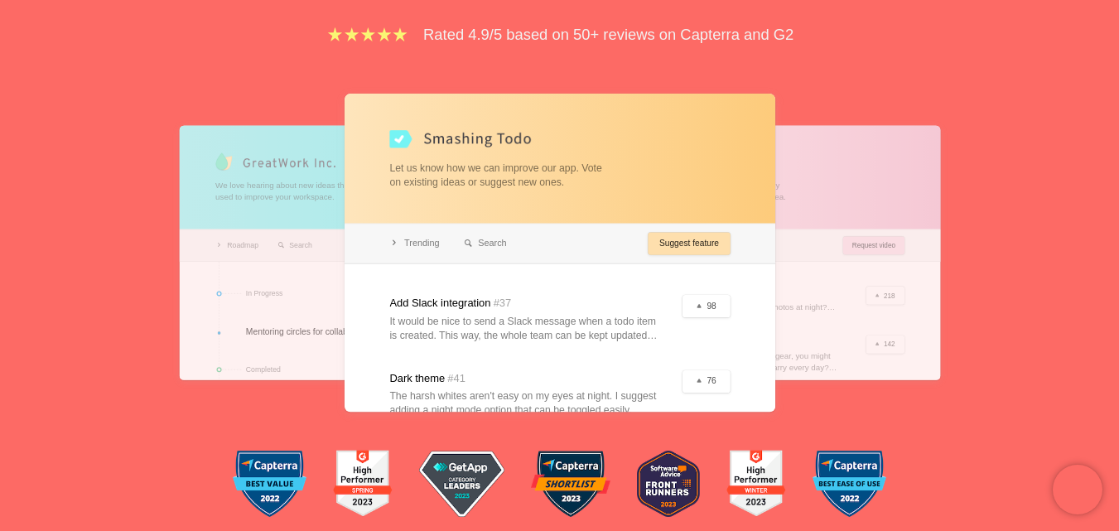
click at [1095, 252] on div "Feedback boards your users will love. [PERSON_NAME] is a beautiful, collaborati…" at bounding box center [559, 142] width 1119 height 801
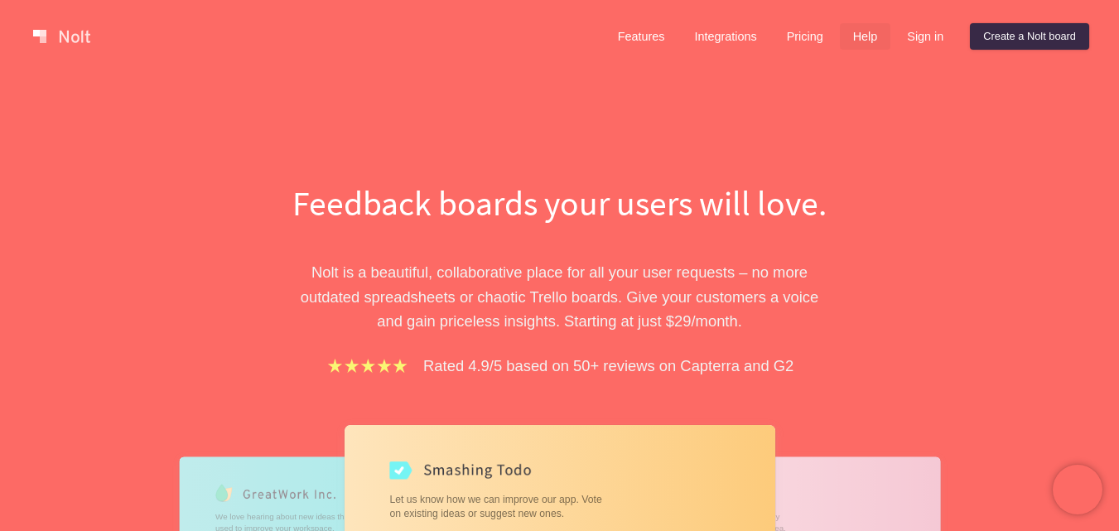
click at [840, 36] on link "Help" at bounding box center [865, 36] width 51 height 27
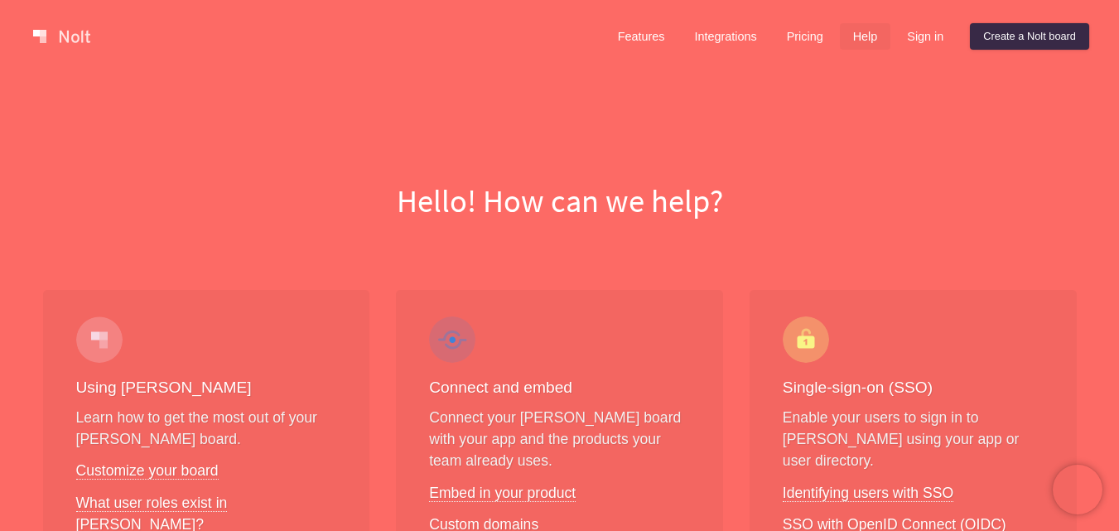
click at [869, 34] on link "Help" at bounding box center [865, 36] width 51 height 27
click at [868, 29] on link "Help" at bounding box center [865, 36] width 51 height 27
drag, startPoint x: 828, startPoint y: 112, endPoint x: 824, endPoint y: 47, distance: 64.7
click at [827, 112] on div "Hello! How can we help?" at bounding box center [559, 148] width 1119 height 151
click at [858, 42] on link "Help" at bounding box center [865, 36] width 51 height 27
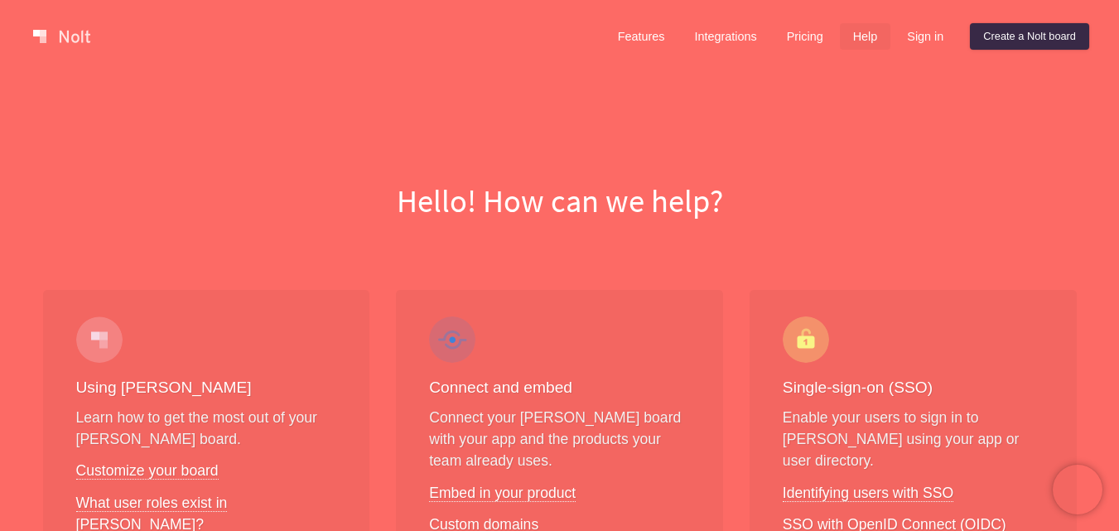
click at [858, 42] on link "Help" at bounding box center [865, 36] width 51 height 27
click at [614, 34] on link "Features" at bounding box center [642, 36] width 74 height 27
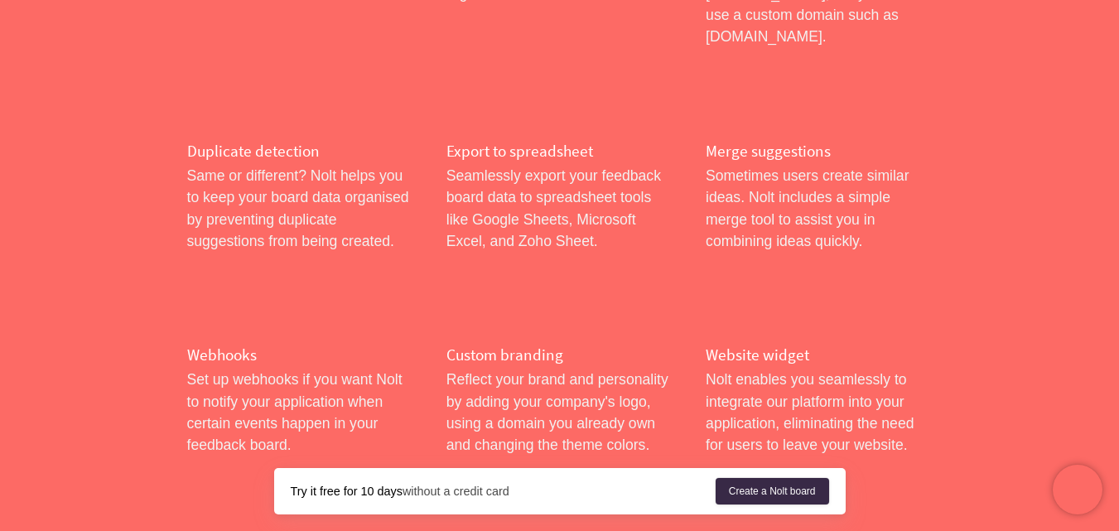
scroll to position [1822, 0]
